Goal: Information Seeking & Learning: Learn about a topic

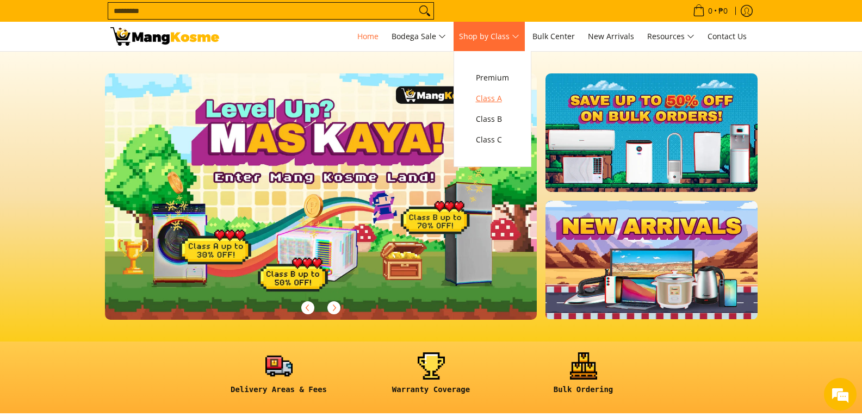
click at [509, 98] on span "Class A" at bounding box center [492, 99] width 33 height 14
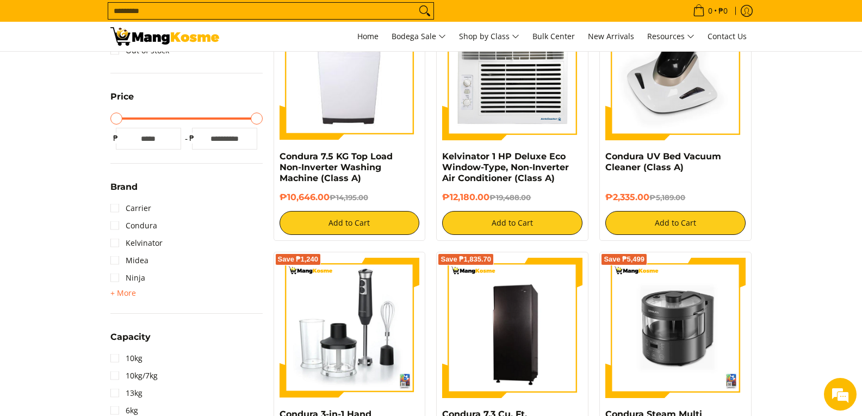
scroll to position [326, 0]
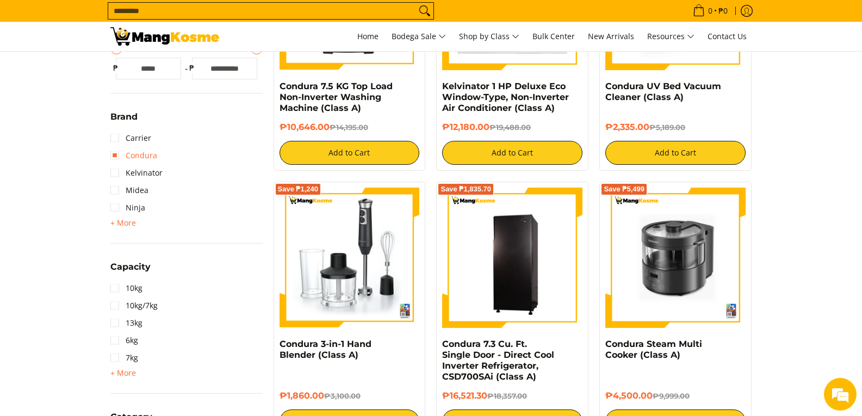
click at [117, 157] on link "Condura" at bounding box center [133, 155] width 47 height 17
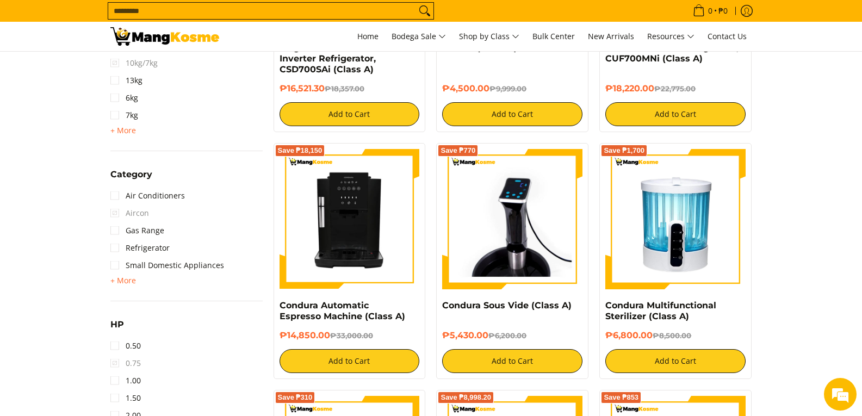
scroll to position [643, 0]
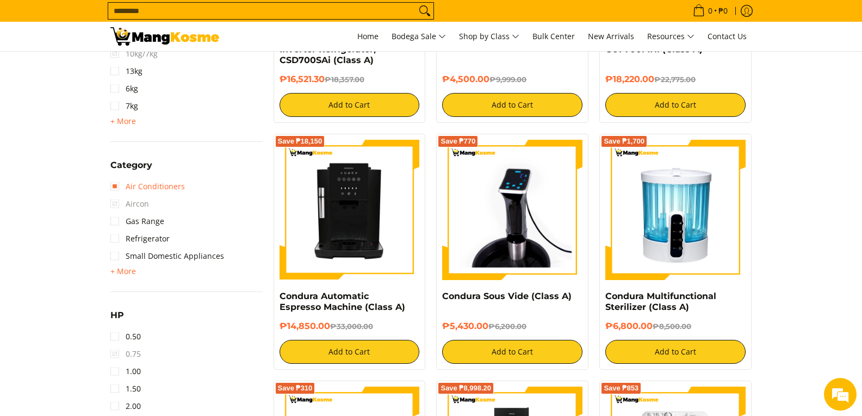
click at [114, 189] on link "Air Conditioners" at bounding box center [147, 186] width 74 height 17
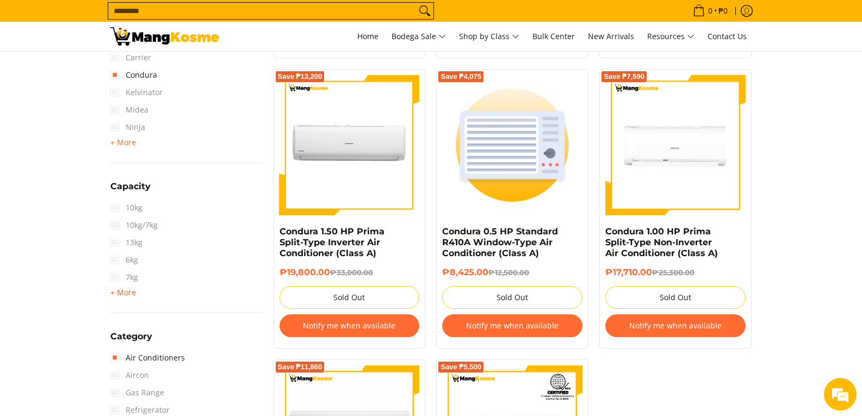
scroll to position [643, 0]
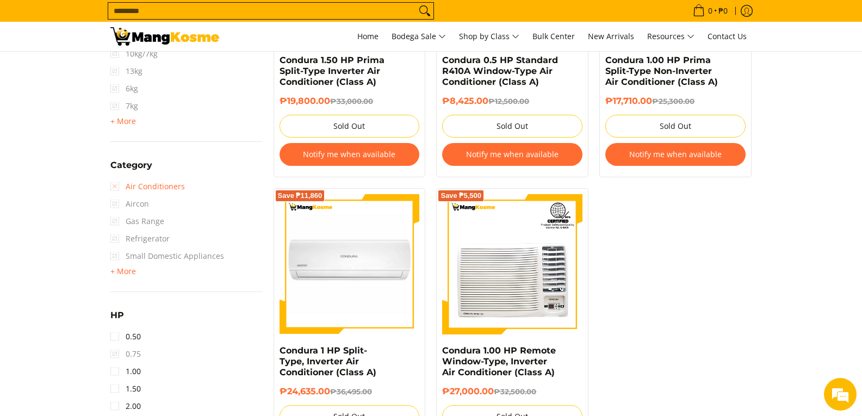
click at [118, 185] on link "Air Conditioners" at bounding box center [147, 186] width 74 height 17
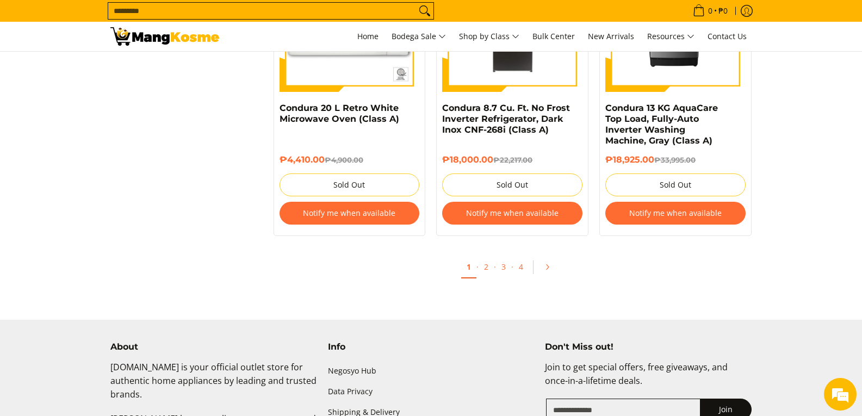
scroll to position [2274, 0]
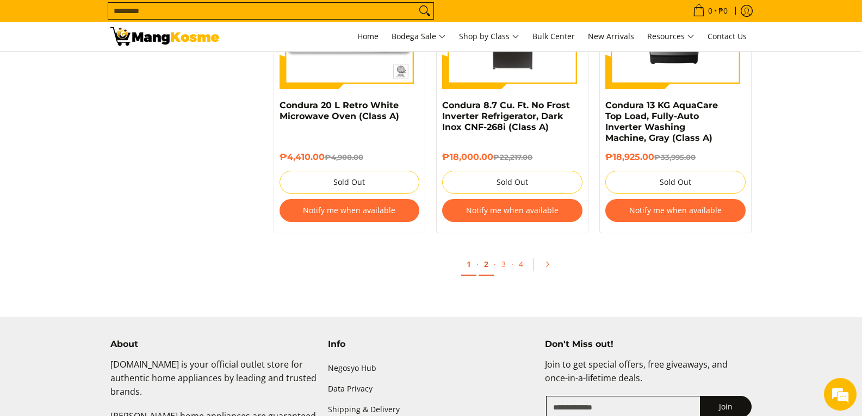
click at [490, 268] on link "2" at bounding box center [486, 264] width 15 height 22
